Goal: Task Accomplishment & Management: Use online tool/utility

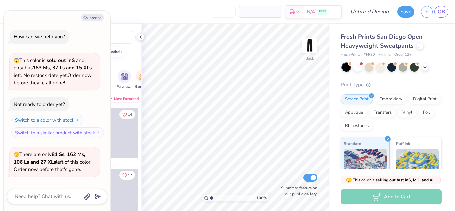
scroll to position [44, 0]
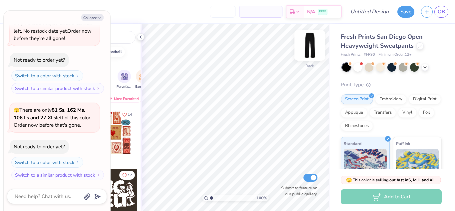
click at [313, 48] on img at bounding box center [310, 45] width 27 height 27
type textarea "x"
type input "10"
type textarea "x"
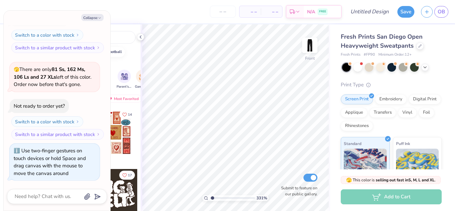
type input "1"
drag, startPoint x: 212, startPoint y: 197, endPoint x: 200, endPoint y: 190, distance: 13.6
click at [210, 195] on input "range" at bounding box center [232, 198] width 45 height 6
click at [310, 48] on img at bounding box center [310, 45] width 27 height 27
click at [125, 61] on div "Orgs Events Styles Print Types" at bounding box center [85, 62] width 111 height 9
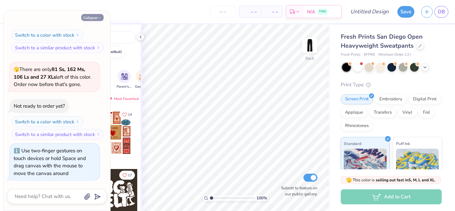
click at [99, 18] on icon "button" at bounding box center [100, 18] width 4 height 4
type textarea "x"
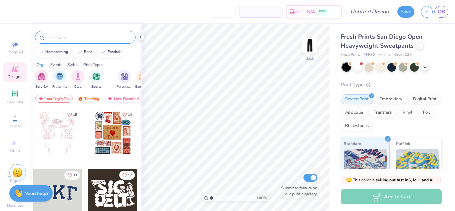
click at [100, 35] on input "text" at bounding box center [88, 37] width 85 height 7
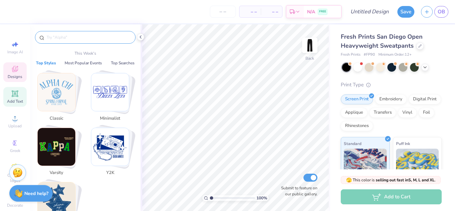
click at [10, 92] on div "Add Text" at bounding box center [14, 97] width 23 height 20
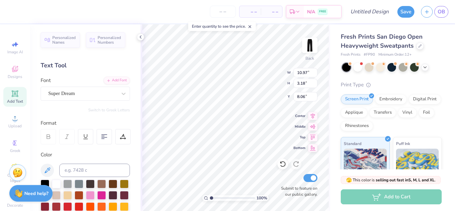
type input "4.77"
type textarea "Ohavim BBG"
click at [315, 85] on input "1.43" at bounding box center [306, 83] width 24 height 9
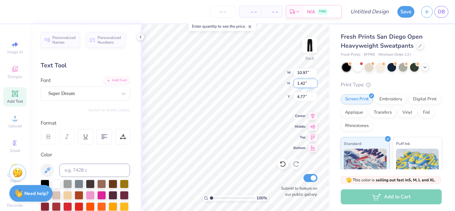
click at [315, 85] on input "1.42" at bounding box center [306, 83] width 24 height 9
click at [315, 85] on input "1.41" at bounding box center [306, 83] width 24 height 9
click at [315, 85] on input "1.4" at bounding box center [306, 83] width 24 height 9
type input "1.39"
click at [315, 85] on input "1.39" at bounding box center [306, 83] width 24 height 9
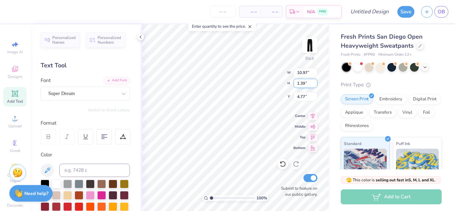
type input "10.85"
type input "5.65"
click at [315, 85] on input "1.38" at bounding box center [306, 83] width 24 height 9
click at [315, 85] on input "1.37" at bounding box center [306, 83] width 24 height 9
click at [315, 85] on input "1.36" at bounding box center [306, 83] width 24 height 9
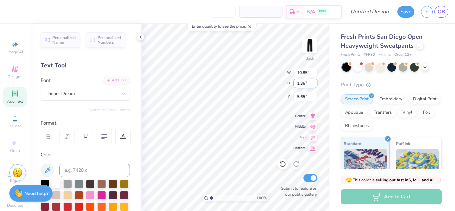
click at [315, 85] on input "1.35" at bounding box center [306, 83] width 24 height 9
type input "1.34"
click at [315, 85] on input "1.34" at bounding box center [306, 83] width 24 height 9
click at [316, 73] on input "10.84" at bounding box center [306, 72] width 24 height 9
type input "10.83"
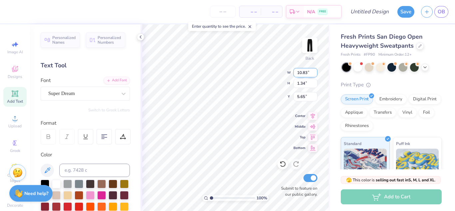
click at [316, 73] on input "10.83" at bounding box center [306, 72] width 24 height 9
type input "5.69"
type input "10.82"
click at [316, 73] on input "10.82" at bounding box center [306, 72] width 24 height 9
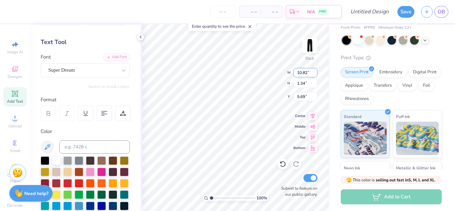
scroll to position [24, 0]
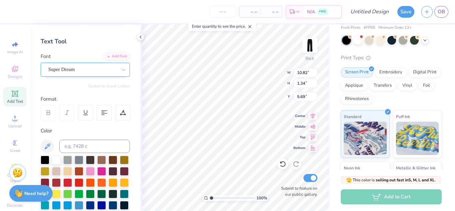
click at [75, 71] on div "Super Dream" at bounding box center [83, 69] width 70 height 10
click at [75, 71] on span "Super Dream" at bounding box center [61, 70] width 27 height 8
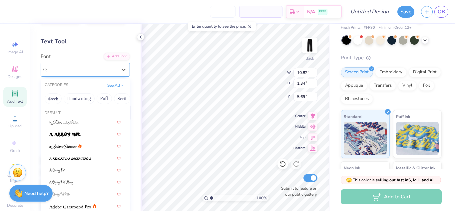
click at [102, 71] on div "Super Dream" at bounding box center [82, 70] width 69 height 8
type input "1.41"
type input "5.66"
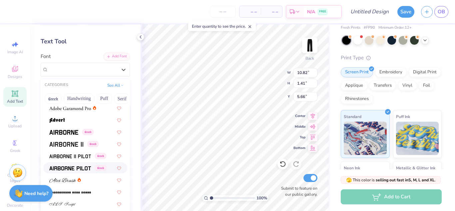
scroll to position [127, 0]
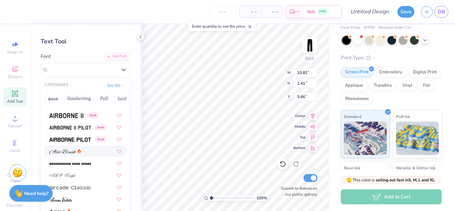
click at [75, 149] on span at bounding box center [62, 151] width 27 height 7
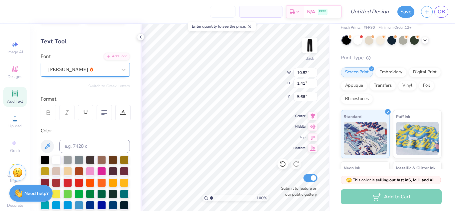
type input "10.84"
type input "1.63"
type input "5.55"
click at [315, 81] on input "1.64" at bounding box center [306, 83] width 24 height 9
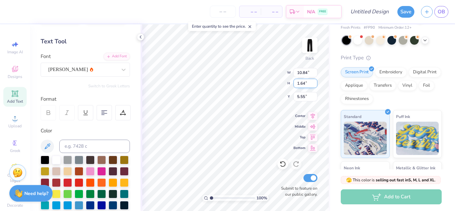
type input "1.65"
click at [315, 81] on input "1.65" at bounding box center [306, 83] width 24 height 9
click at [315, 72] on input "10.85" at bounding box center [306, 72] width 24 height 9
click at [315, 72] on input "10.86" at bounding box center [306, 72] width 24 height 9
click at [315, 72] on input "10.87" at bounding box center [306, 72] width 24 height 9
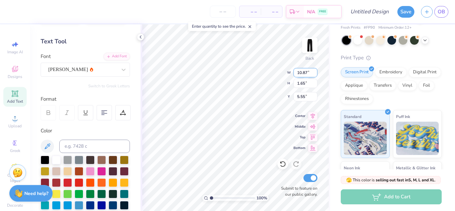
click at [315, 72] on input "10.88" at bounding box center [306, 72] width 24 height 9
click at [315, 72] on input "10.89" at bounding box center [306, 72] width 24 height 9
type input "10.9"
click at [315, 72] on input "10.9" at bounding box center [306, 72] width 24 height 9
type input "5.54"
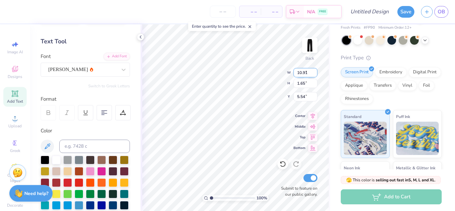
click at [315, 72] on input "10.91" at bounding box center [306, 72] width 24 height 9
click at [315, 72] on input "10.92" at bounding box center [306, 72] width 24 height 9
click at [315, 72] on input "10.93" at bounding box center [306, 72] width 24 height 9
click at [315, 72] on input "10.94" at bounding box center [306, 72] width 24 height 9
click at [315, 72] on input "10.95" at bounding box center [306, 72] width 24 height 9
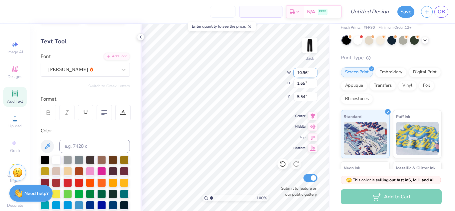
click at [315, 72] on input "10.96" at bounding box center [306, 72] width 24 height 9
click at [315, 72] on input "10.97" at bounding box center [306, 72] width 24 height 9
click at [315, 72] on input "10.98" at bounding box center [306, 72] width 24 height 9
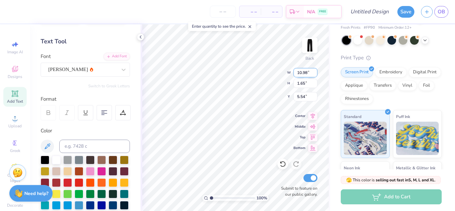
click at [315, 72] on input "10.98" at bounding box center [306, 72] width 24 height 9
click at [314, 71] on input "10.98" at bounding box center [306, 72] width 24 height 9
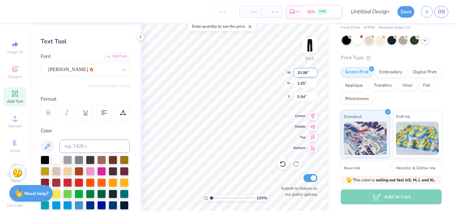
click at [314, 71] on input "10.98" at bounding box center [306, 72] width 24 height 9
click at [315, 71] on input "10.98" at bounding box center [306, 72] width 24 height 9
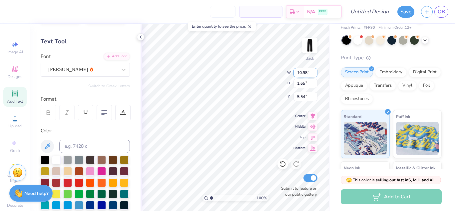
click at [315, 71] on input "10.98" at bounding box center [306, 72] width 24 height 9
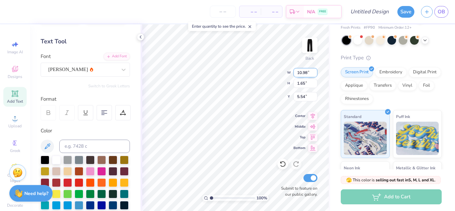
click at [315, 71] on input "10.98" at bounding box center [306, 72] width 24 height 9
click at [309, 72] on input "10.98" at bounding box center [306, 72] width 24 height 9
click at [315, 71] on input "10.98" at bounding box center [306, 72] width 24 height 9
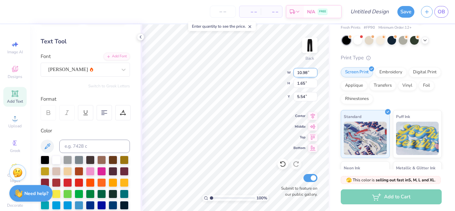
click at [315, 71] on input "10.98" at bounding box center [306, 72] width 24 height 9
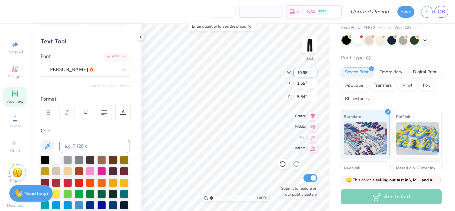
click at [309, 71] on input "10.98" at bounding box center [306, 72] width 24 height 9
click at [103, 66] on div "[PERSON_NAME]" at bounding box center [83, 69] width 70 height 10
click at [69, 70] on span "[PERSON_NAME]" at bounding box center [68, 70] width 40 height 8
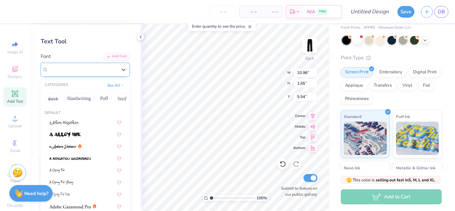
click at [69, 70] on span "[PERSON_NAME]" at bounding box center [68, 70] width 40 height 8
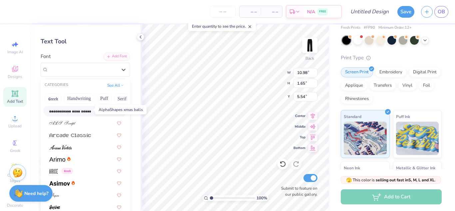
scroll to position [181, 0]
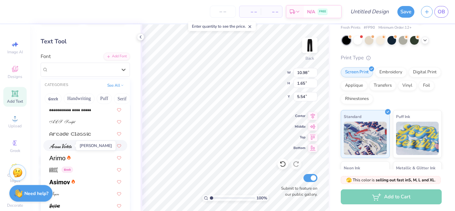
click at [68, 144] on img at bounding box center [60, 146] width 23 height 5
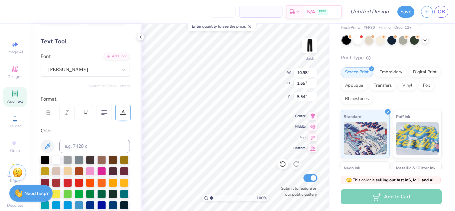
type input "7.80"
type input "1.99"
type input "5.37"
type input "5.80"
click at [315, 83] on input "2" at bounding box center [306, 83] width 24 height 9
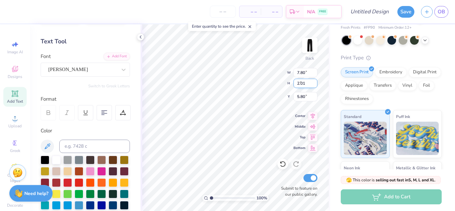
click at [315, 83] on input "2.01" at bounding box center [306, 83] width 24 height 9
click at [315, 83] on input "2.02" at bounding box center [306, 83] width 24 height 9
click at [315, 83] on input "2.03" at bounding box center [306, 83] width 24 height 9
click at [315, 83] on input "2.04" at bounding box center [306, 83] width 24 height 9
click at [315, 83] on input "2.05" at bounding box center [306, 83] width 24 height 9
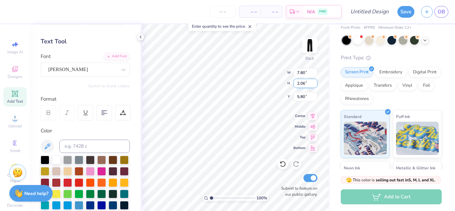
click at [315, 83] on input "2.06" at bounding box center [306, 83] width 24 height 9
click at [315, 83] on input "2.07" at bounding box center [306, 83] width 24 height 9
click at [315, 83] on input "2.08" at bounding box center [306, 83] width 24 height 9
click at [315, 83] on input "2.09" at bounding box center [306, 83] width 24 height 9
click at [315, 83] on input "2.1" at bounding box center [306, 83] width 24 height 9
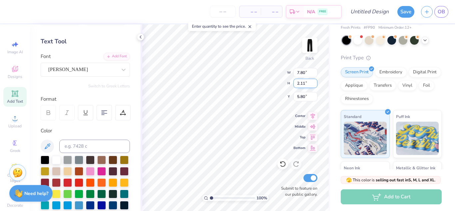
click at [315, 83] on input "2.11" at bounding box center [306, 83] width 24 height 9
type input "2.12"
click at [315, 83] on input "2.12" at bounding box center [306, 83] width 24 height 9
click at [316, 95] on input "5.81" at bounding box center [306, 96] width 24 height 9
click at [316, 95] on input "5.82" at bounding box center [306, 96] width 24 height 9
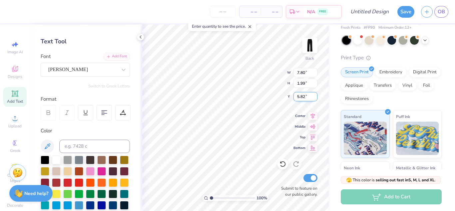
click at [316, 95] on input "5.83" at bounding box center [306, 96] width 24 height 9
click at [316, 95] on input "5.84" at bounding box center [306, 96] width 24 height 9
click at [316, 95] on input "5.85" at bounding box center [306, 96] width 24 height 9
click at [316, 100] on input "5.85" at bounding box center [306, 96] width 24 height 9
click at [315, 98] on input "5.84" at bounding box center [306, 96] width 24 height 9
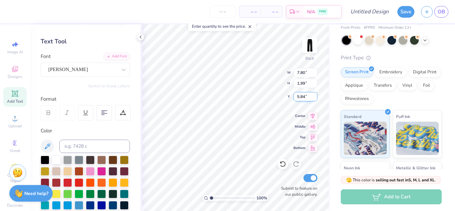
type input "5.83"
click at [315, 98] on input "5.83" at bounding box center [306, 96] width 24 height 9
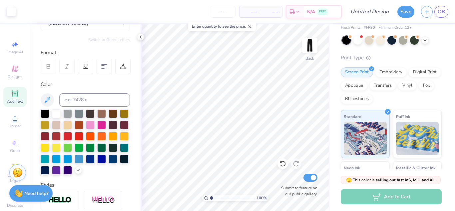
scroll to position [72, 0]
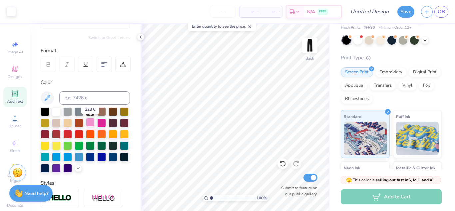
click at [90, 120] on div at bounding box center [90, 122] width 9 height 9
click at [50, 99] on icon at bounding box center [47, 98] width 8 height 8
click at [100, 119] on div at bounding box center [101, 122] width 9 height 9
click at [43, 98] on icon at bounding box center [47, 98] width 8 height 8
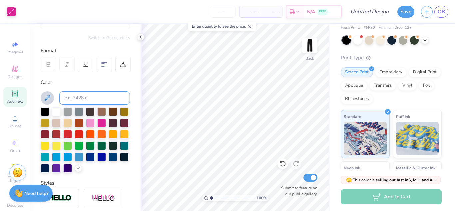
click at [75, 96] on input at bounding box center [94, 97] width 71 height 13
type input "pink"
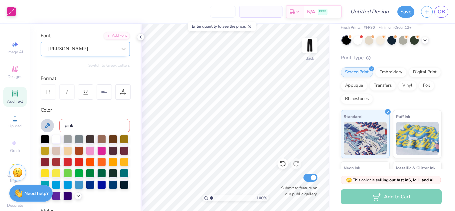
click at [73, 48] on div "[PERSON_NAME]" at bounding box center [83, 49] width 70 height 10
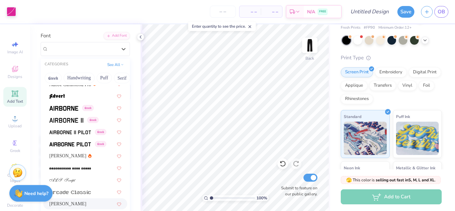
scroll to position [104, 0]
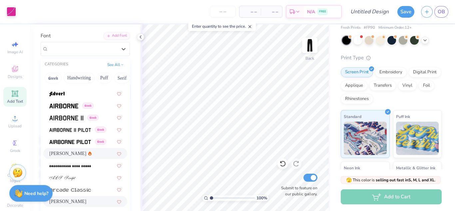
click at [78, 154] on div "[PERSON_NAME]" at bounding box center [85, 153] width 72 height 7
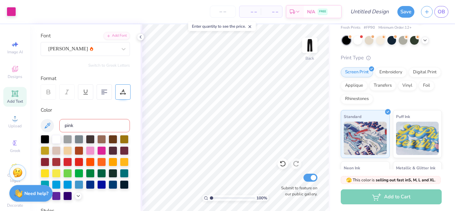
click at [120, 90] on icon at bounding box center [123, 92] width 6 height 6
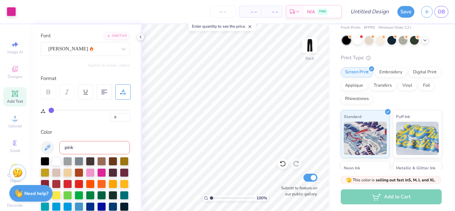
type input "2"
type input "3"
type input "4"
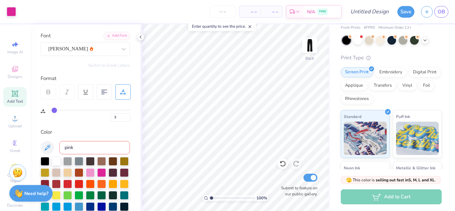
type input "4"
type input "5"
type input "6"
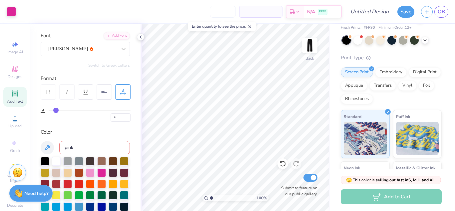
type input "7"
type input "8"
type input "9"
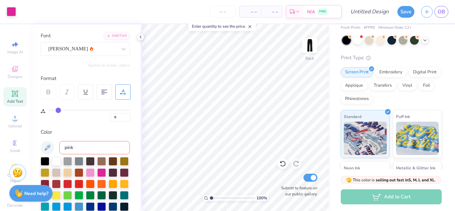
type input "9"
type input "12"
type input "13"
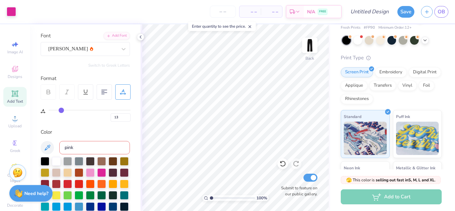
type input "14"
type input "16"
type input "19"
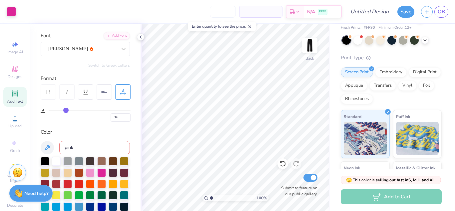
type input "19"
type input "36"
type input "51"
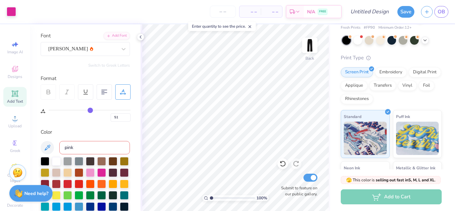
type input "53"
type input "54"
type input "55"
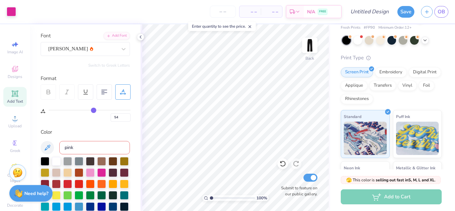
type input "55"
type input "56"
type input "57"
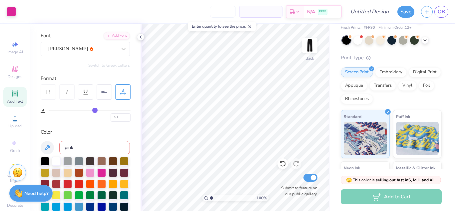
type input "66"
type input "75"
type input "76"
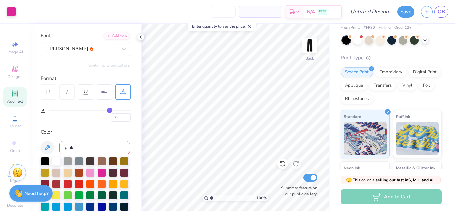
type input "76"
type input "77"
type input "80"
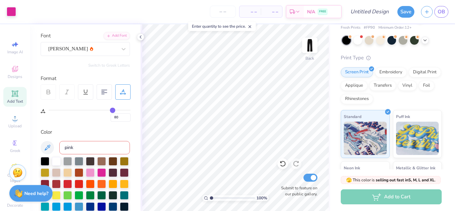
type input "81"
type input "82"
type input "83"
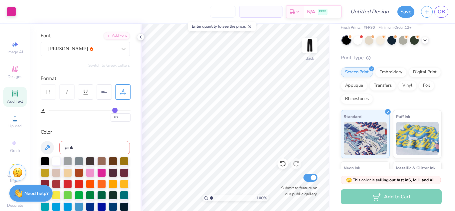
type input "83"
drag, startPoint x: 52, startPoint y: 109, endPoint x: 115, endPoint y: 103, distance: 63.0
click at [115, 110] on input "range" at bounding box center [90, 110] width 82 height 1
type input "78"
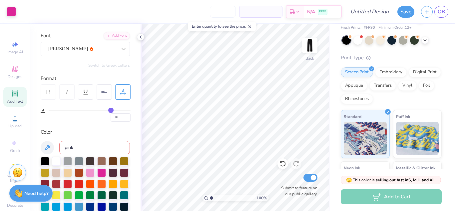
type input "67"
type input "65"
type input "62"
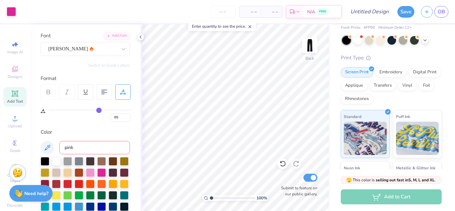
type input "62"
type input "58"
type input "54"
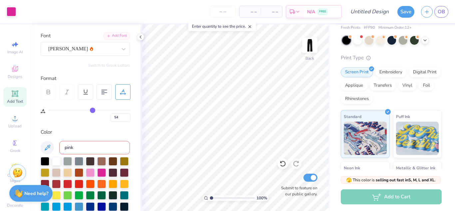
type input "47"
type input "43"
type input "41"
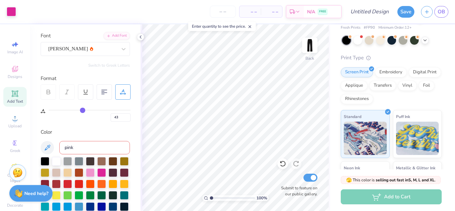
type input "41"
type input "40"
type input "38"
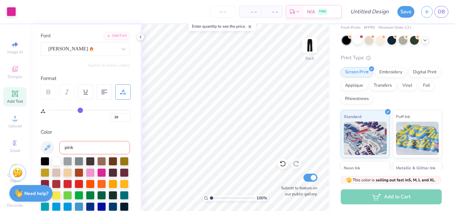
type input "35"
type input "34"
type input "31"
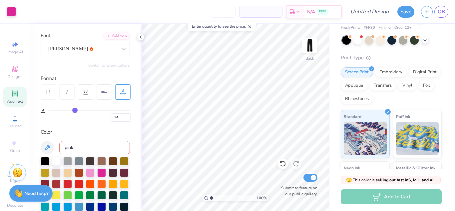
type input "31"
type input "29"
type input "25"
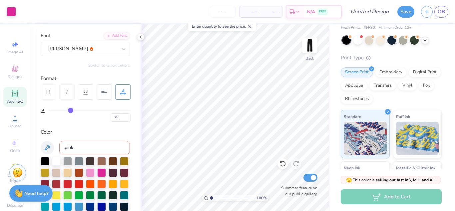
type input "22"
type input "1"
type input "0"
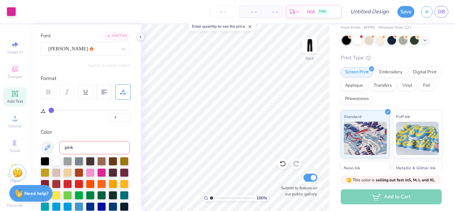
type input "0"
drag, startPoint x: 114, startPoint y: 110, endPoint x: 37, endPoint y: 109, distance: 77.4
type input "0"
click at [49, 110] on input "range" at bounding box center [90, 110] width 82 height 1
click at [100, 93] on div at bounding box center [104, 91] width 15 height 15
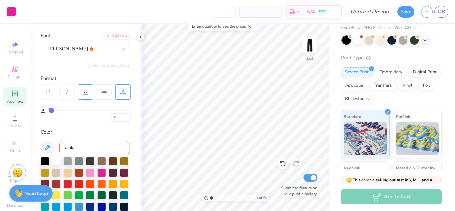
click at [90, 92] on div at bounding box center [85, 91] width 15 height 15
click at [70, 91] on div at bounding box center [66, 91] width 15 height 15
click at [47, 96] on div at bounding box center [48, 91] width 15 height 15
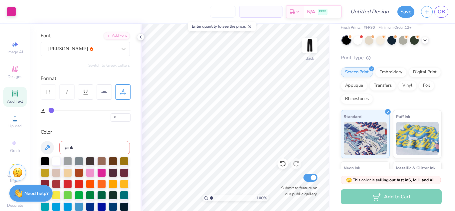
click at [47, 96] on div at bounding box center [48, 91] width 15 height 15
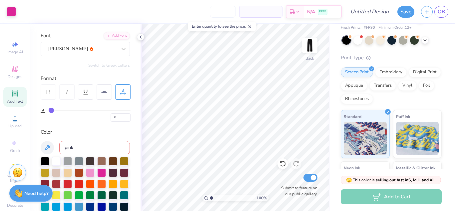
click at [47, 96] on div at bounding box center [48, 91] width 15 height 15
click at [66, 54] on div "[PERSON_NAME]" at bounding box center [83, 49] width 70 height 10
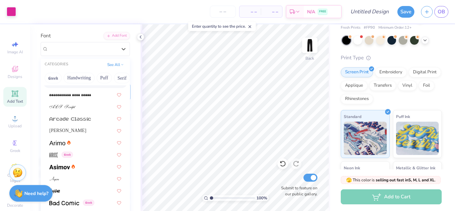
scroll to position [177, 0]
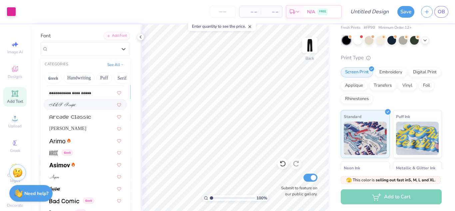
click at [70, 101] on span at bounding box center [62, 104] width 26 height 7
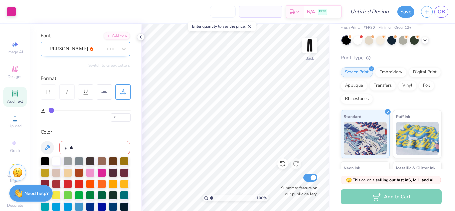
click at [72, 45] on div "[PERSON_NAME]" at bounding box center [76, 49] width 57 height 10
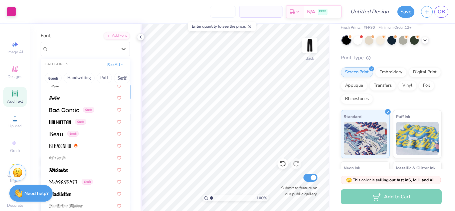
scroll to position [269, 0]
click at [74, 157] on div at bounding box center [85, 156] width 72 height 7
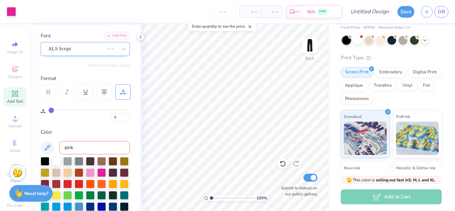
click at [90, 50] on div "ALS Script" at bounding box center [76, 49] width 57 height 10
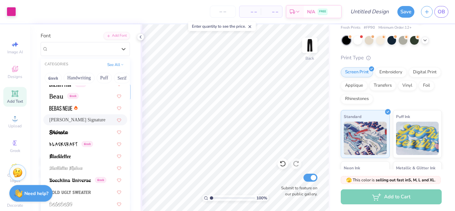
scroll to position [305, 0]
click at [69, 118] on span "[PERSON_NAME] Signature" at bounding box center [77, 120] width 56 height 7
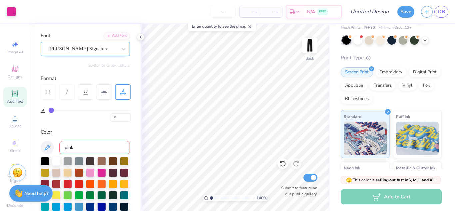
click at [63, 52] on div "[PERSON_NAME] Signature" at bounding box center [83, 49] width 70 height 10
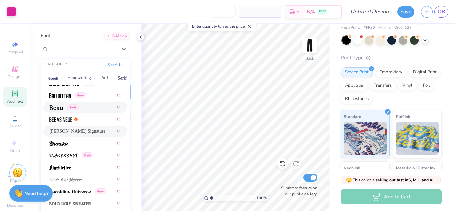
scroll to position [295, 0]
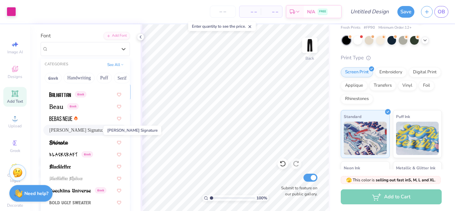
click at [66, 130] on span "[PERSON_NAME] Signature" at bounding box center [77, 130] width 56 height 7
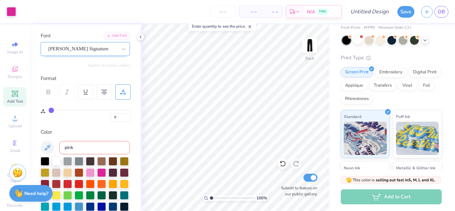
click at [97, 52] on div "[PERSON_NAME] Signature" at bounding box center [83, 49] width 70 height 10
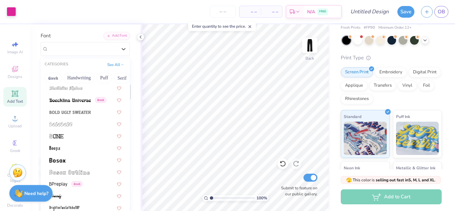
scroll to position [401, 0]
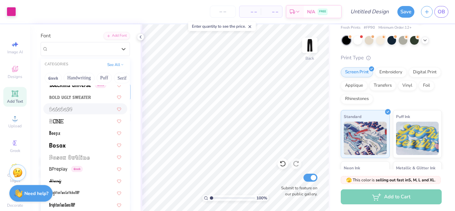
click at [72, 106] on span at bounding box center [60, 108] width 23 height 7
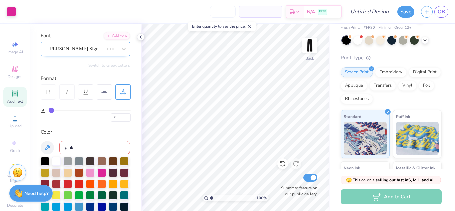
click at [80, 48] on div "[PERSON_NAME] Signature" at bounding box center [76, 49] width 57 height 10
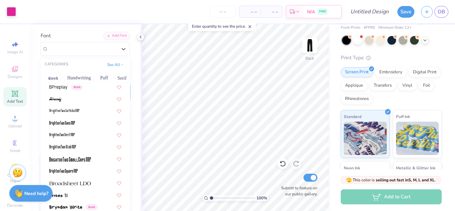
scroll to position [483, 0]
click at [62, 95] on div at bounding box center [85, 98] width 72 height 7
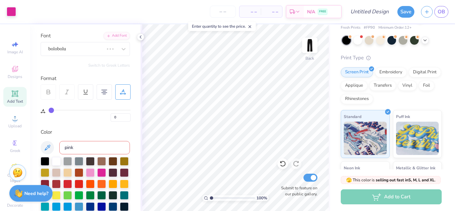
click at [62, 94] on div at bounding box center [66, 91] width 15 height 15
click at [406, 38] on circle at bounding box center [406, 36] width 5 height 5
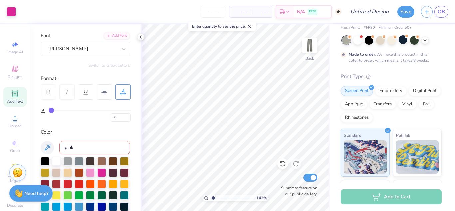
type input "1.42473672282522"
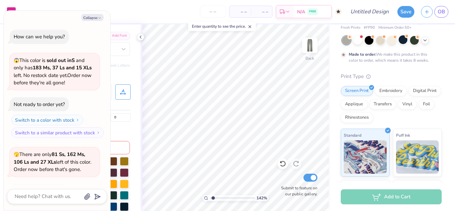
scroll to position [140, 0]
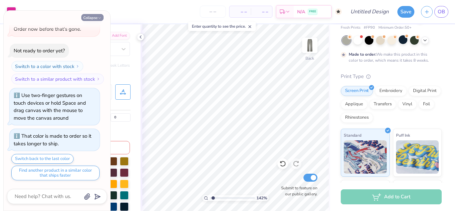
click at [95, 19] on button "Collapse" at bounding box center [92, 17] width 22 height 7
type textarea "x"
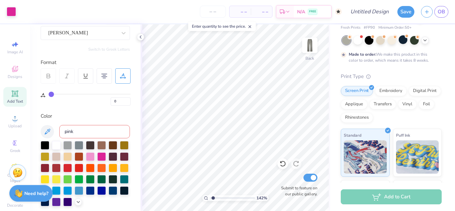
scroll to position [0, 0]
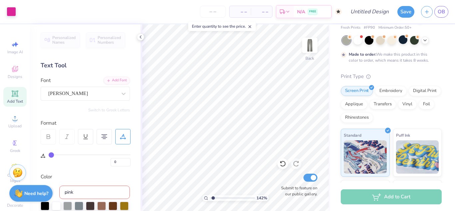
click at [97, 92] on div "[PERSON_NAME]" at bounding box center [83, 93] width 70 height 10
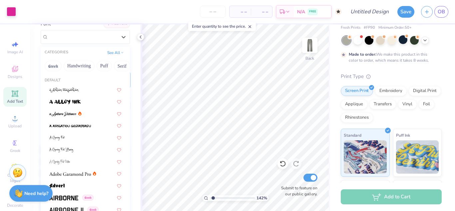
scroll to position [58, 0]
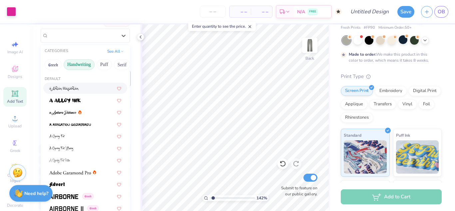
click at [89, 65] on button "Handwriting" at bounding box center [79, 64] width 31 height 11
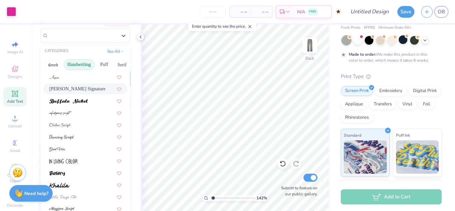
scroll to position [37, 0]
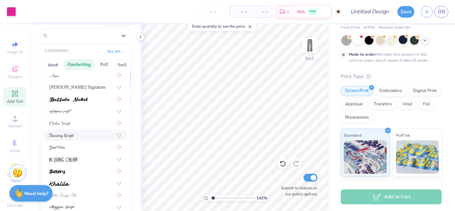
click at [72, 136] on img at bounding box center [61, 135] width 25 height 5
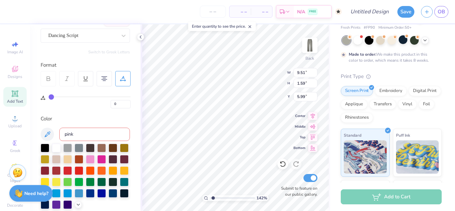
type input "1.42473672282522"
type input "5.14"
click at [425, 42] on div at bounding box center [425, 39] width 7 height 7
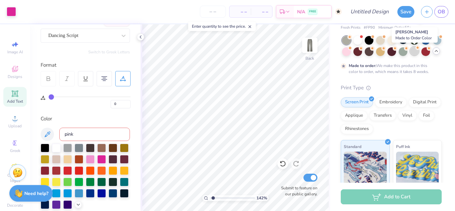
click at [416, 51] on div at bounding box center [414, 51] width 9 height 9
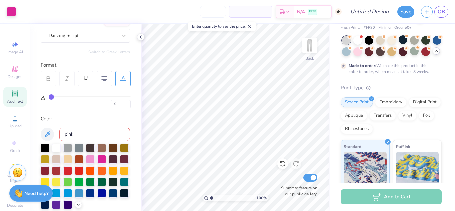
drag, startPoint x: 213, startPoint y: 197, endPoint x: 209, endPoint y: 192, distance: 7.1
type input "1"
click at [210, 195] on input "range" at bounding box center [232, 198] width 45 height 6
click at [90, 135] on input "pink" at bounding box center [94, 134] width 71 height 13
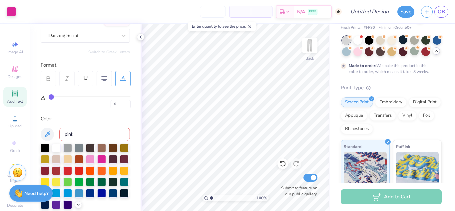
scroll to position [0, 0]
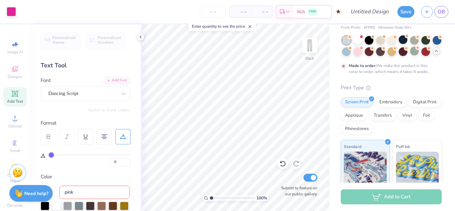
click at [11, 96] on icon at bounding box center [15, 94] width 8 height 8
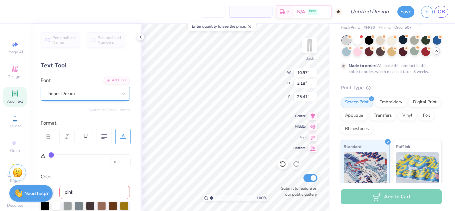
type input "22.23"
type textarea "O H A V I M"
click at [123, 98] on div at bounding box center [124, 94] width 12 height 12
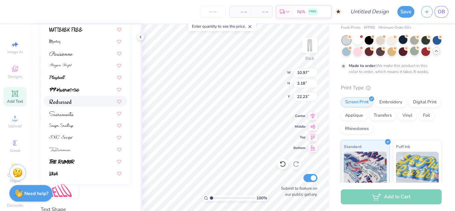
scroll to position [151, 0]
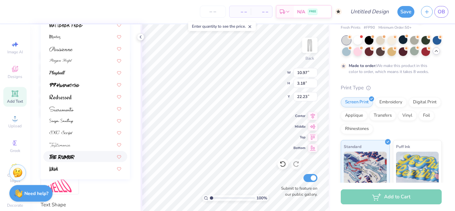
click at [85, 157] on div at bounding box center [85, 156] width 72 height 7
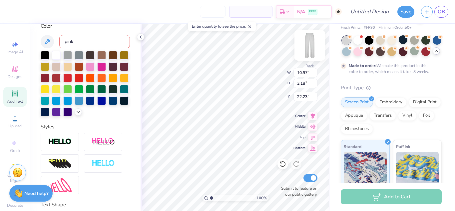
click at [315, 43] on img at bounding box center [310, 45] width 27 height 27
click at [76, 91] on div at bounding box center [79, 89] width 9 height 9
click at [18, 99] on span "Add Text" at bounding box center [15, 101] width 16 height 5
click at [21, 98] on div "Add Text" at bounding box center [14, 97] width 23 height 20
click at [19, 100] on span "Add Text" at bounding box center [15, 101] width 16 height 5
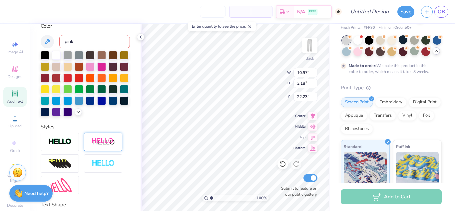
click at [121, 136] on div at bounding box center [103, 142] width 38 height 18
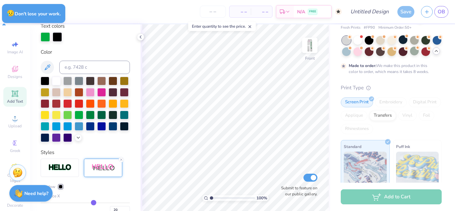
scroll to position [0, 0]
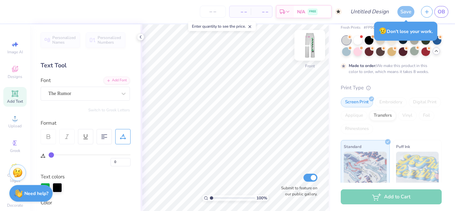
click at [308, 52] on img at bounding box center [310, 45] width 27 height 27
type input "5.46"
type input "33.84"
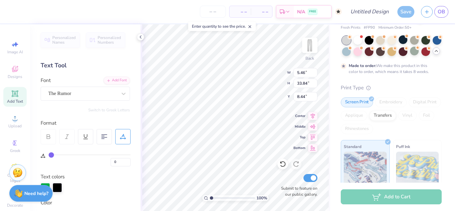
scroll to position [157, 0]
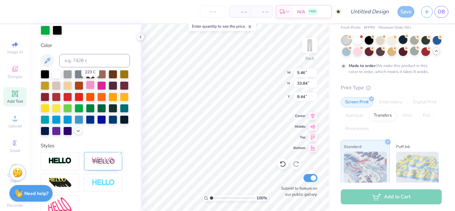
click at [89, 83] on div at bounding box center [90, 85] width 9 height 9
click at [58, 73] on div at bounding box center [56, 73] width 9 height 9
click at [102, 83] on div at bounding box center [101, 85] width 9 height 9
type input "12.98"
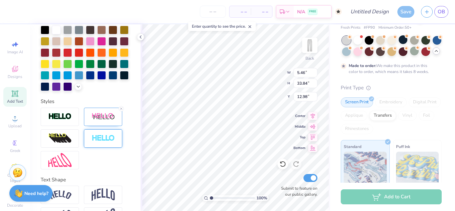
click at [98, 135] on img at bounding box center [103, 139] width 23 height 8
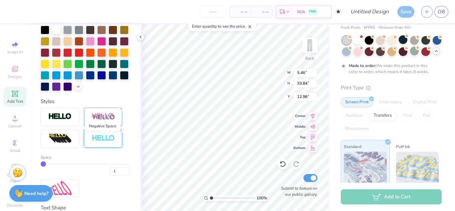
type input "5.49"
type input "33.87"
type input "12.95"
click at [65, 119] on img at bounding box center [59, 117] width 23 height 8
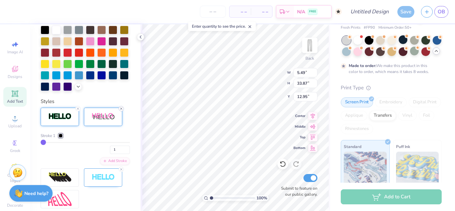
click at [123, 108] on icon at bounding box center [121, 109] width 4 height 4
type input "4.61"
type input "30.82"
click at [78, 109] on icon at bounding box center [78, 109] width 4 height 4
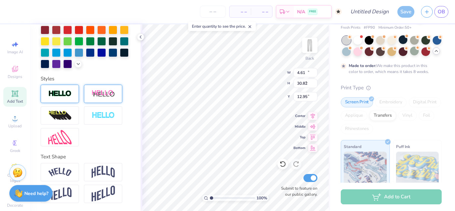
type input "10.97"
type input "3.18"
type input "25.41"
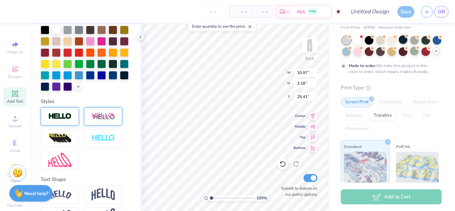
type textarea "T"
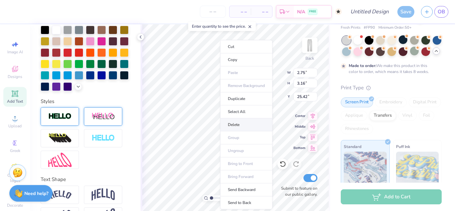
click at [231, 125] on li "Delete" at bounding box center [246, 124] width 52 height 13
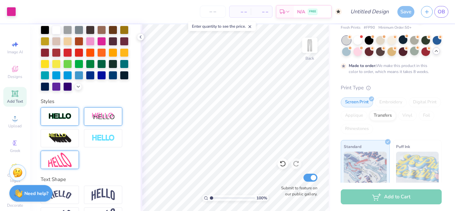
click at [67, 160] on img at bounding box center [59, 160] width 23 height 14
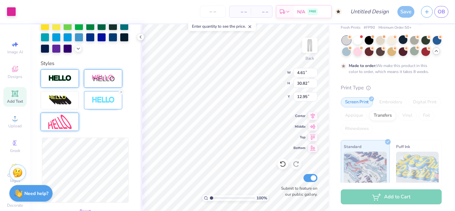
scroll to position [177, 0]
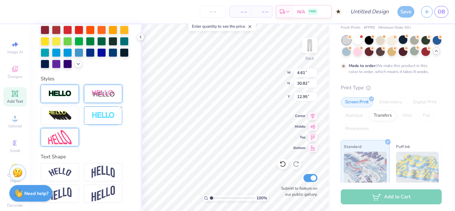
click at [66, 133] on img at bounding box center [59, 137] width 23 height 14
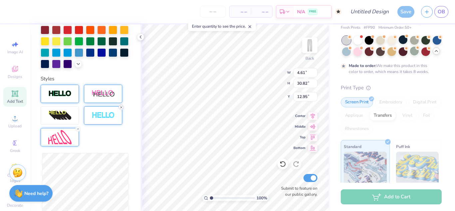
click at [119, 109] on div at bounding box center [121, 107] width 5 height 5
type input "4.55"
type input "30.76"
type input "12.98"
click at [78, 127] on icon at bounding box center [78, 129] width 4 height 4
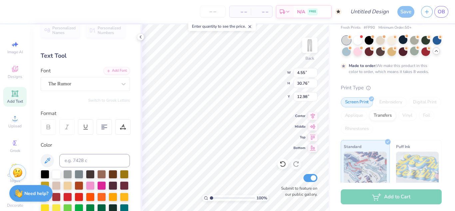
scroll to position [0, 0]
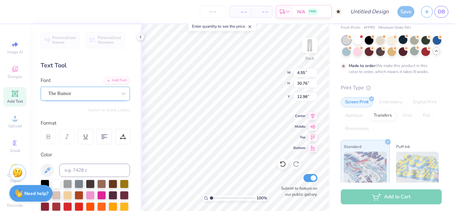
click at [86, 89] on div "The Rumor" at bounding box center [83, 93] width 70 height 10
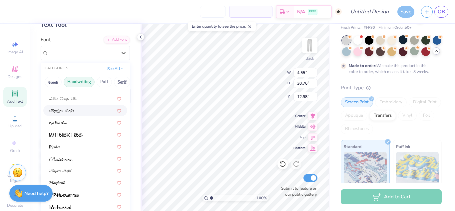
scroll to position [45, 0]
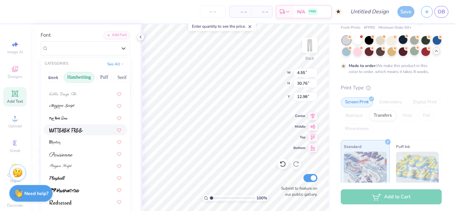
click at [72, 132] on img at bounding box center [65, 130] width 33 height 5
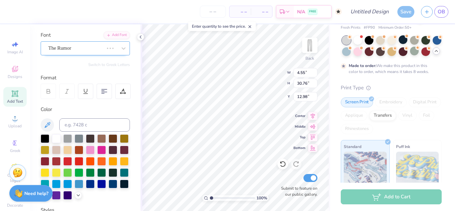
click at [104, 44] on div "The Rumor" at bounding box center [76, 48] width 57 height 10
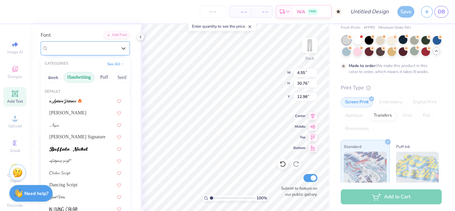
type input "2.27"
type input "30.37"
type input "13.17"
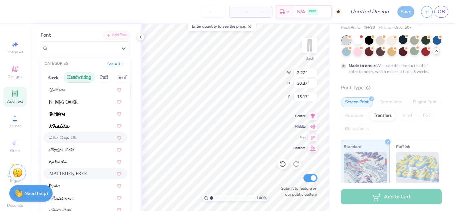
scroll to position [107, 0]
click at [63, 119] on div at bounding box center [85, 113] width 84 height 11
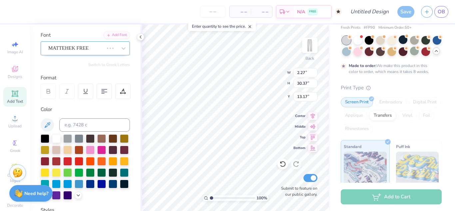
click at [77, 50] on div "MATTEHEK FREE" at bounding box center [76, 48] width 57 height 10
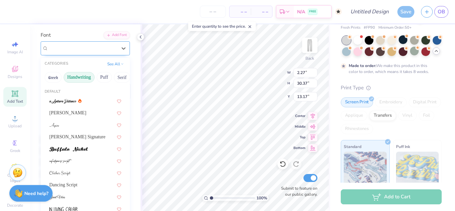
type input "4.02"
type input "30.68"
type input "13.02"
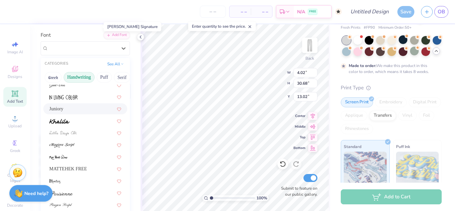
scroll to position [114, 0]
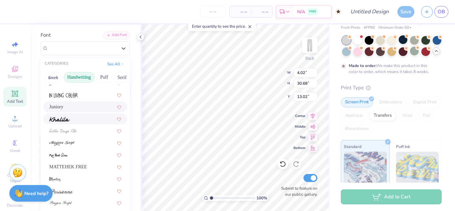
click at [65, 122] on span at bounding box center [59, 118] width 20 height 7
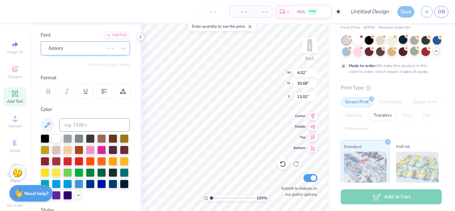
click at [67, 50] on div "Juniory" at bounding box center [76, 48] width 57 height 10
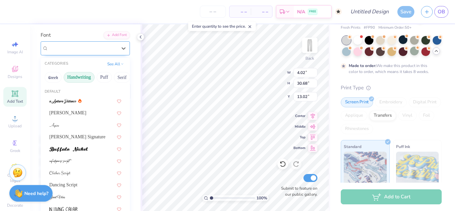
type input "4.11"
type input "30.34"
type input "13.19"
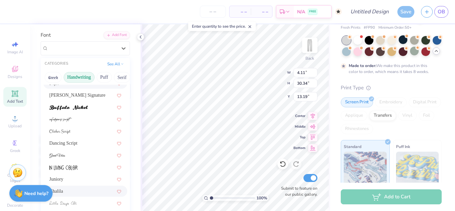
scroll to position [44, 0]
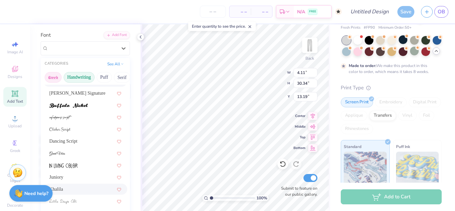
click at [57, 78] on button "Greek" at bounding box center [53, 77] width 17 height 11
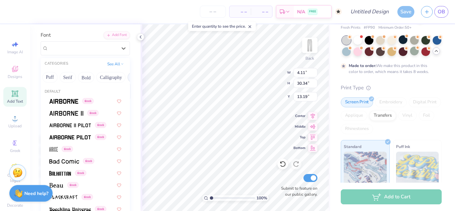
scroll to position [0, 54]
click at [88, 77] on button "Bold" at bounding box center [87, 77] width 16 height 11
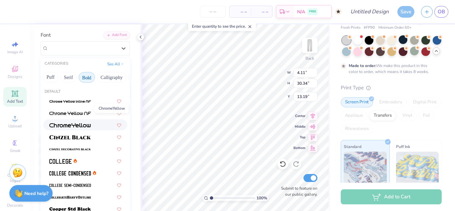
scroll to position [31, 0]
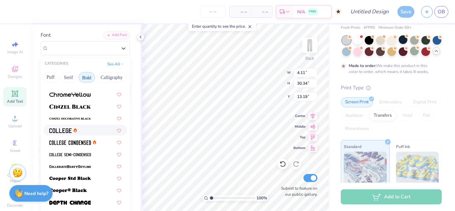
click at [84, 129] on div at bounding box center [85, 130] width 72 height 7
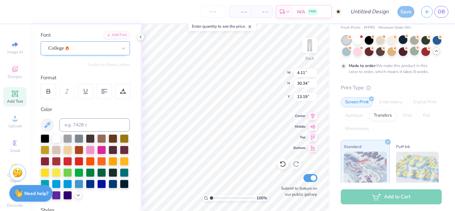
type input "2.88"
type input "30.30"
type input "13.21"
click at [75, 47] on div "College" at bounding box center [83, 48] width 70 height 10
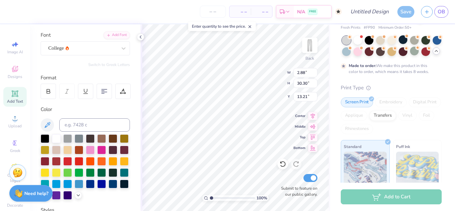
type textarea "O H A V I M"
click at [108, 89] on div at bounding box center [104, 91] width 15 height 15
click at [102, 90] on icon at bounding box center [104, 91] width 6 height 6
click at [98, 91] on div at bounding box center [104, 91] width 15 height 15
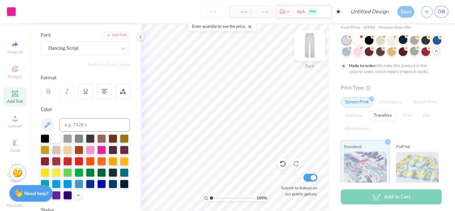
click at [309, 48] on img at bounding box center [310, 45] width 27 height 27
click at [22, 98] on div "Add Text" at bounding box center [14, 97] width 23 height 20
type input "4.15"
click at [314, 126] on icon at bounding box center [312, 126] width 9 height 8
click at [316, 113] on icon at bounding box center [312, 115] width 9 height 8
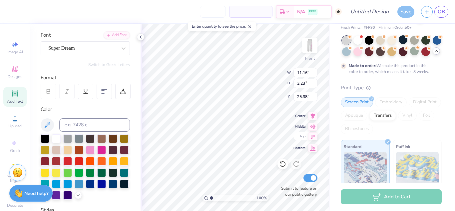
click at [313, 139] on icon at bounding box center [312, 136] width 9 height 8
type input "0.50"
click at [312, 118] on icon at bounding box center [312, 115] width 9 height 8
click at [312, 113] on icon at bounding box center [312, 115] width 9 height 8
type textarea "XT"
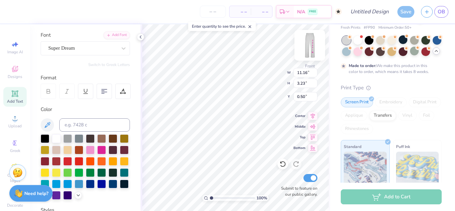
click at [313, 42] on img at bounding box center [310, 45] width 27 height 27
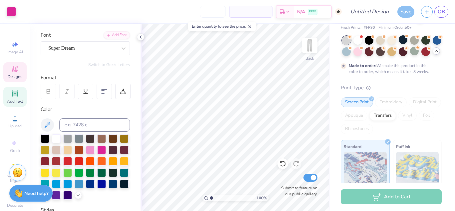
click at [17, 70] on icon at bounding box center [15, 69] width 8 height 8
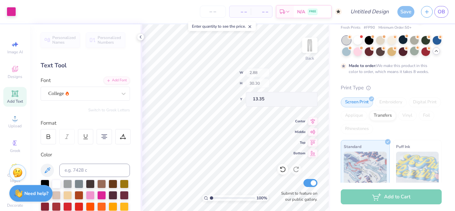
type input "13.35"
type input "19.59"
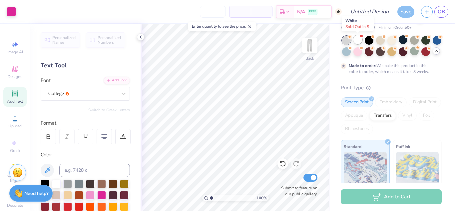
click at [357, 43] on div at bounding box center [358, 39] width 9 height 9
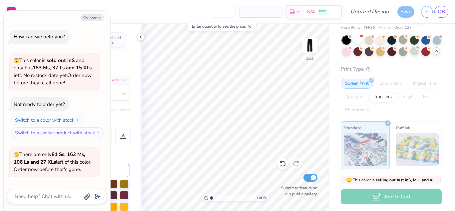
scroll to position [709, 0]
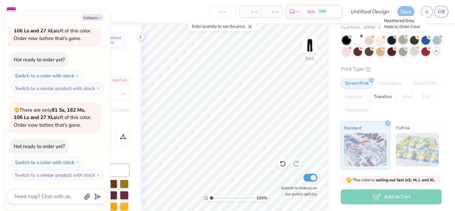
click at [400, 39] on div at bounding box center [403, 39] width 9 height 9
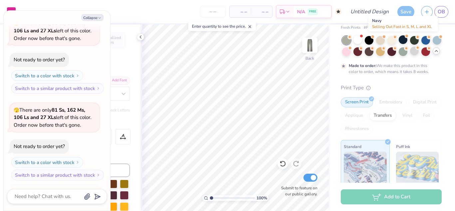
scroll to position [764, 0]
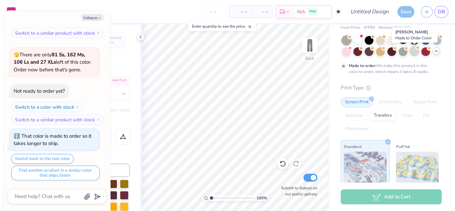
click at [414, 48] on div at bounding box center [414, 51] width 9 height 9
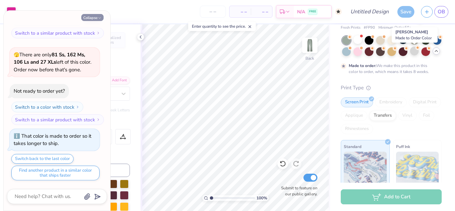
click at [437, 50] on icon at bounding box center [436, 50] width 5 height 5
click at [383, 39] on div at bounding box center [380, 40] width 9 height 9
click at [395, 110] on div "Screen Print Embroidery Digital Print Applique Transfers Vinyl Foil Rhinestones" at bounding box center [391, 115] width 101 height 37
click at [350, 99] on div "Screen Print Embroidery Digital Print Applique Transfers Vinyl Foil Rhinestones" at bounding box center [391, 115] width 101 height 37
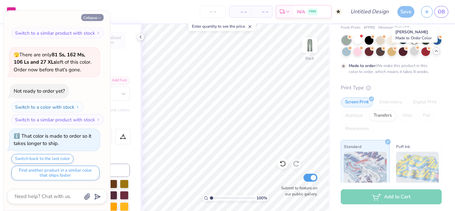
click at [98, 17] on icon "button" at bounding box center [100, 18] width 4 height 4
click at [94, 17] on button "Collapse" at bounding box center [92, 17] width 22 height 7
click at [393, 65] on div "Fresh Prints San Diego Open Heavyweight Sweatpants Fresh Prints # FP90 Minimum …" at bounding box center [391, 147] width 101 height 285
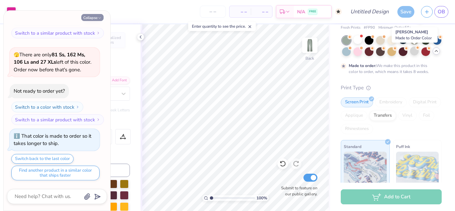
click at [393, 65] on div "Fresh Prints San Diego Open Heavyweight Sweatpants Fresh Prints # FP90 Minimum …" at bounding box center [391, 147] width 101 height 285
click at [352, 97] on div "Screen Print Embroidery Digital Print Applique Transfers Vinyl Foil Rhinestones" at bounding box center [391, 115] width 101 height 37
click at [97, 17] on button "Collapse" at bounding box center [92, 17] width 22 height 7
click at [361, 66] on div "Fresh Prints San Diego Open Heavyweight Sweatpants Fresh Prints # FP90 Minimum …" at bounding box center [391, 147] width 101 height 285
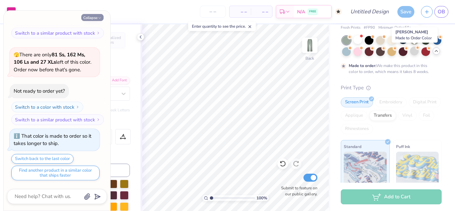
click at [93, 19] on button "Collapse" at bounding box center [92, 17] width 22 height 7
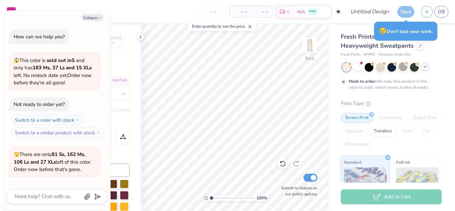
scroll to position [2444, 0]
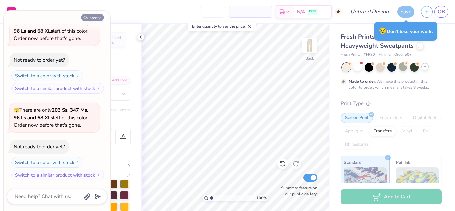
click at [96, 19] on button "Collapse" at bounding box center [92, 17] width 22 height 7
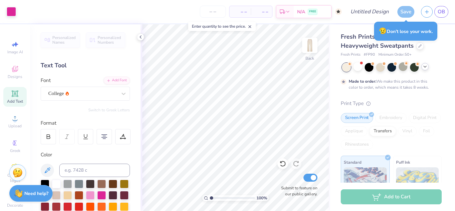
click at [427, 68] on icon at bounding box center [425, 66] width 5 height 5
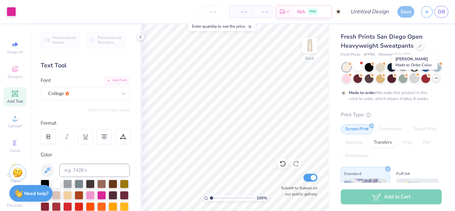
click at [415, 77] on div at bounding box center [414, 78] width 9 height 9
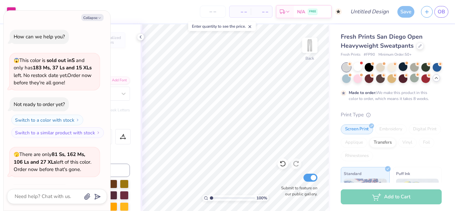
scroll to position [2500, 0]
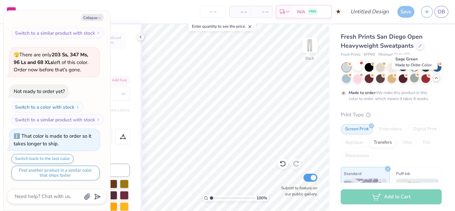
click at [415, 77] on div at bounding box center [414, 78] width 9 height 9
click at [416, 80] on div at bounding box center [414, 78] width 9 height 9
click at [98, 19] on icon "button" at bounding box center [100, 18] width 4 height 4
click at [94, 18] on button "Collapse" at bounding box center [92, 17] width 22 height 7
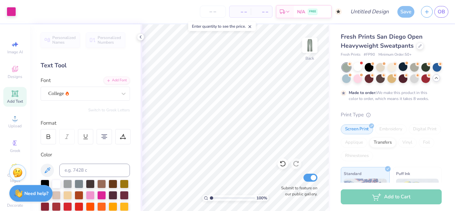
click at [94, 18] on button "Collapse" at bounding box center [92, 17] width 22 height 7
type textarea "x"
click at [413, 79] on div at bounding box center [414, 78] width 9 height 9
click at [16, 73] on icon at bounding box center [15, 69] width 8 height 8
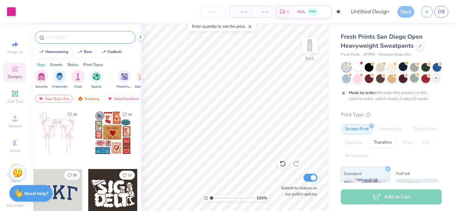
click at [71, 37] on input "text" at bounding box center [88, 37] width 85 height 7
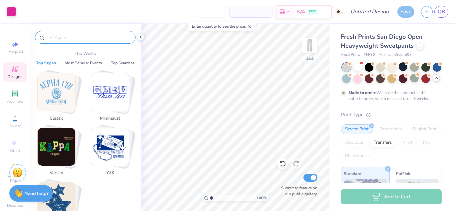
click at [52, 85] on img "Stack Card Button Classic" at bounding box center [57, 92] width 38 height 38
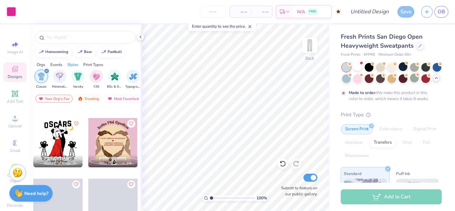
scroll to position [725, 0]
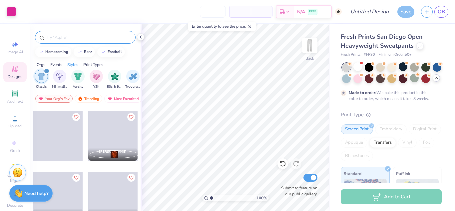
click at [68, 36] on input "text" at bounding box center [88, 37] width 85 height 7
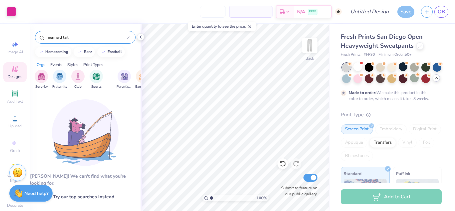
click at [66, 39] on input "mermaid tail" at bounding box center [86, 37] width 81 height 7
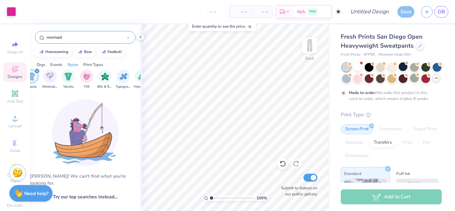
scroll to position [0, 360]
click at [88, 77] on img "filter for Y2K" at bounding box center [85, 76] width 7 height 8
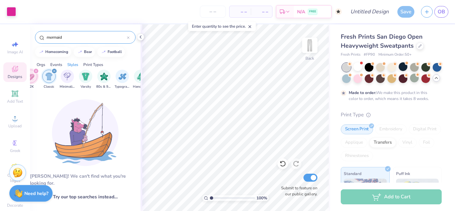
click at [67, 37] on input "mermaid" at bounding box center [86, 37] width 81 height 7
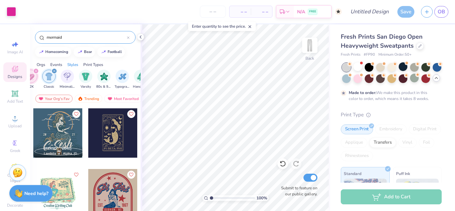
click at [67, 37] on input "mermaid" at bounding box center [86, 37] width 81 height 7
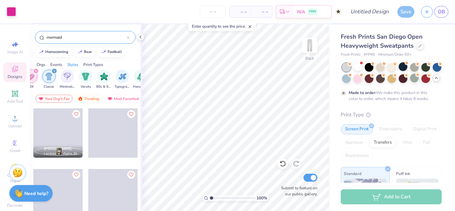
click at [56, 38] on input "mermaid" at bounding box center [86, 37] width 81 height 7
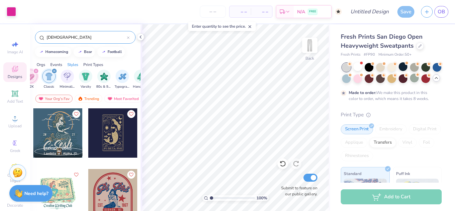
type input "[DEMOGRAPHIC_DATA]"
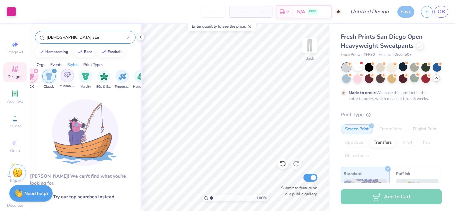
click at [68, 73] on img "filter for Minimalist" at bounding box center [67, 76] width 7 height 8
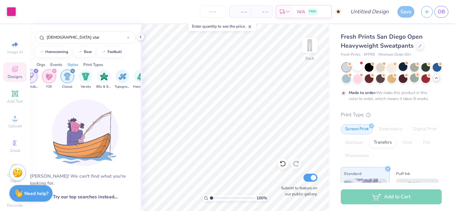
click at [52, 70] on div "filter for Y2K" at bounding box center [54, 71] width 6 height 6
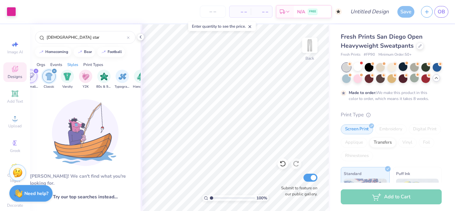
click at [55, 69] on div "filter for Classic" at bounding box center [54, 71] width 6 height 6
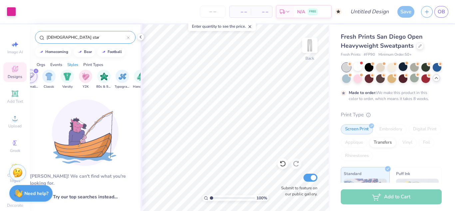
click at [60, 39] on input "[DEMOGRAPHIC_DATA] star" at bounding box center [86, 37] width 81 height 7
type input "J"
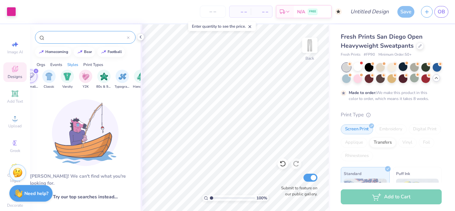
type input "r"
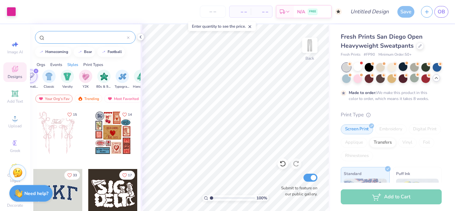
scroll to position [0, 318]
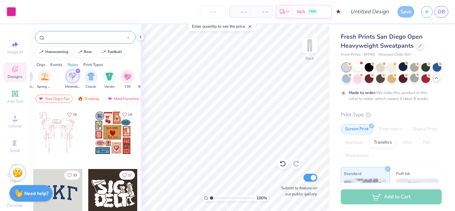
click at [70, 76] on img "filter for Minimalist" at bounding box center [72, 77] width 7 height 8
click at [90, 78] on img "filter for Minimalist" at bounding box center [90, 76] width 7 height 8
